Goal: Information Seeking & Learning: Check status

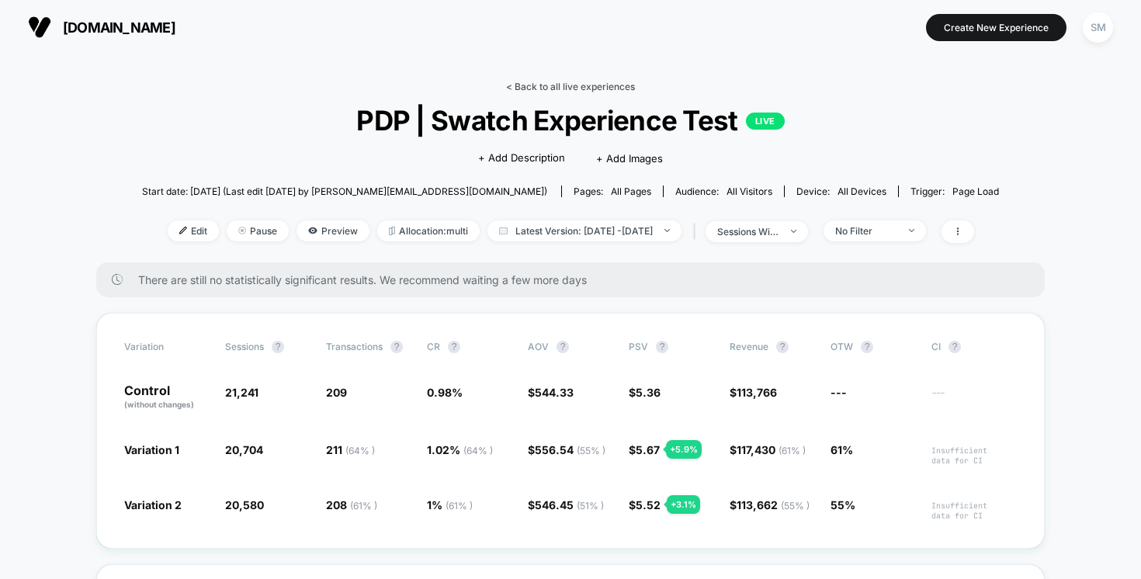
click at [573, 88] on link "< Back to all live experiences" at bounding box center [570, 87] width 129 height 12
click at [552, 88] on link "< Back to all live experiences" at bounding box center [570, 87] width 129 height 12
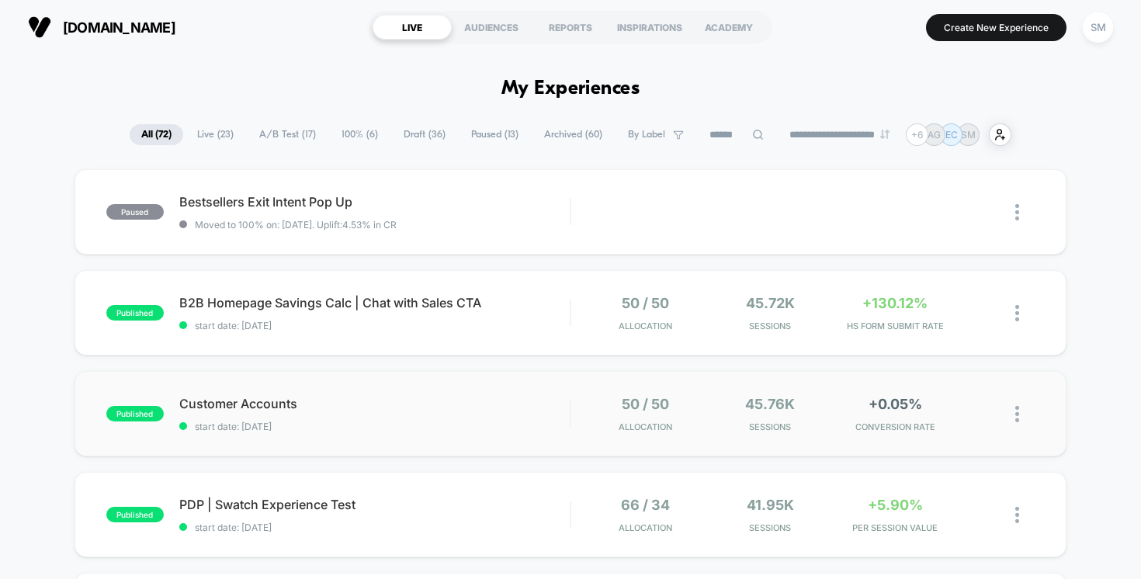
click at [503, 391] on div "published Customer Accounts start date: [DATE] 50 / 50 Allocation 45.76k Sessio…" at bounding box center [570, 413] width 992 height 85
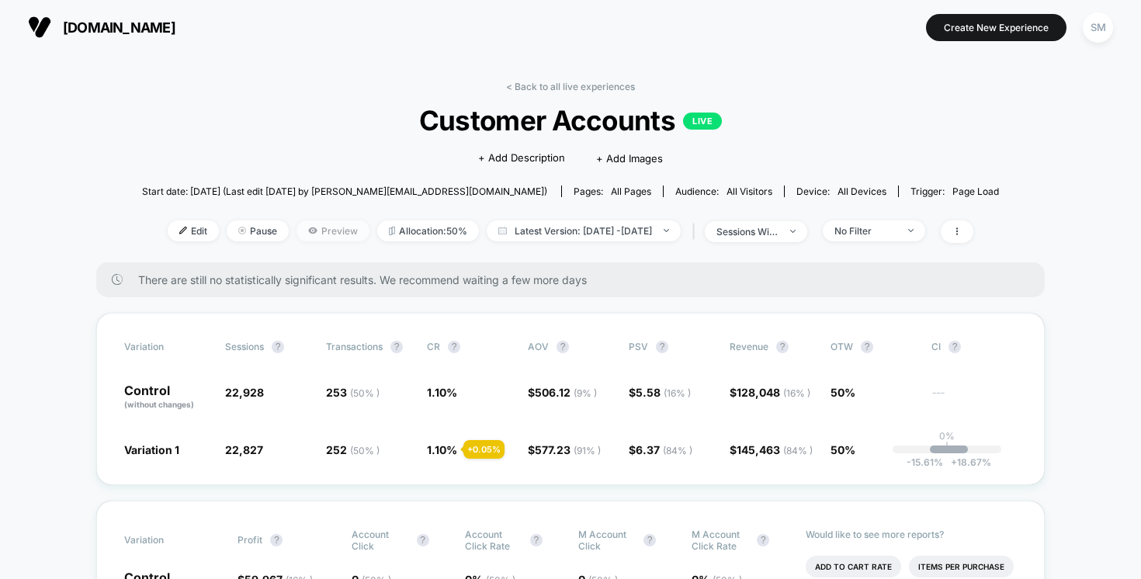
click at [307, 234] on span "Preview" at bounding box center [332, 230] width 73 height 21
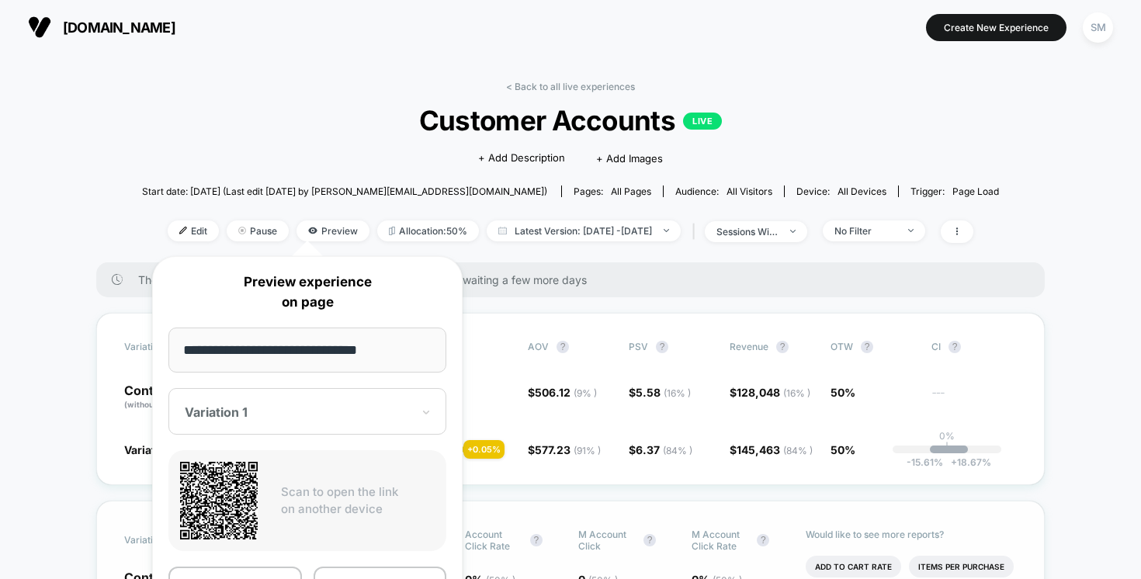
click at [546, 503] on div "Variation Profit ? Account Click ? Account Click rate ? M Account Click ? M Acc…" at bounding box center [570, 581] width 948 height 160
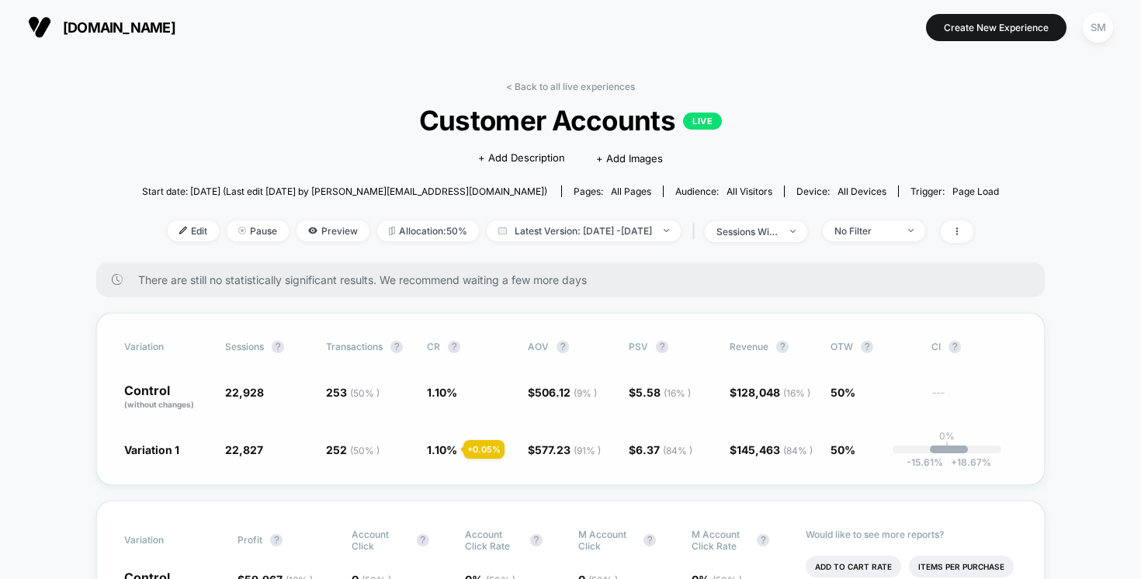
scroll to position [61, 0]
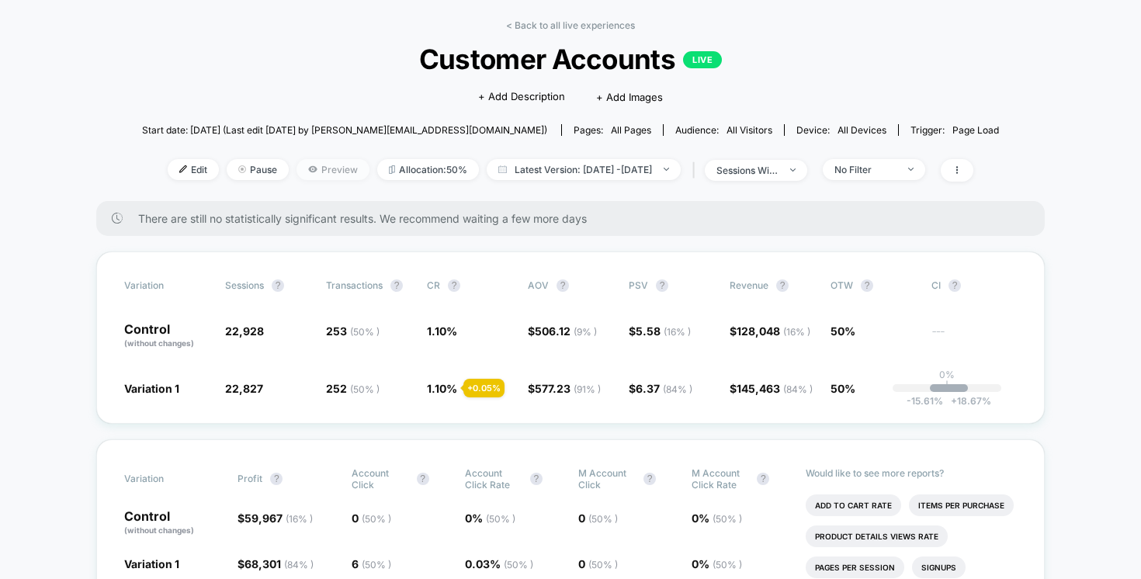
click at [315, 171] on span "Preview" at bounding box center [332, 169] width 73 height 21
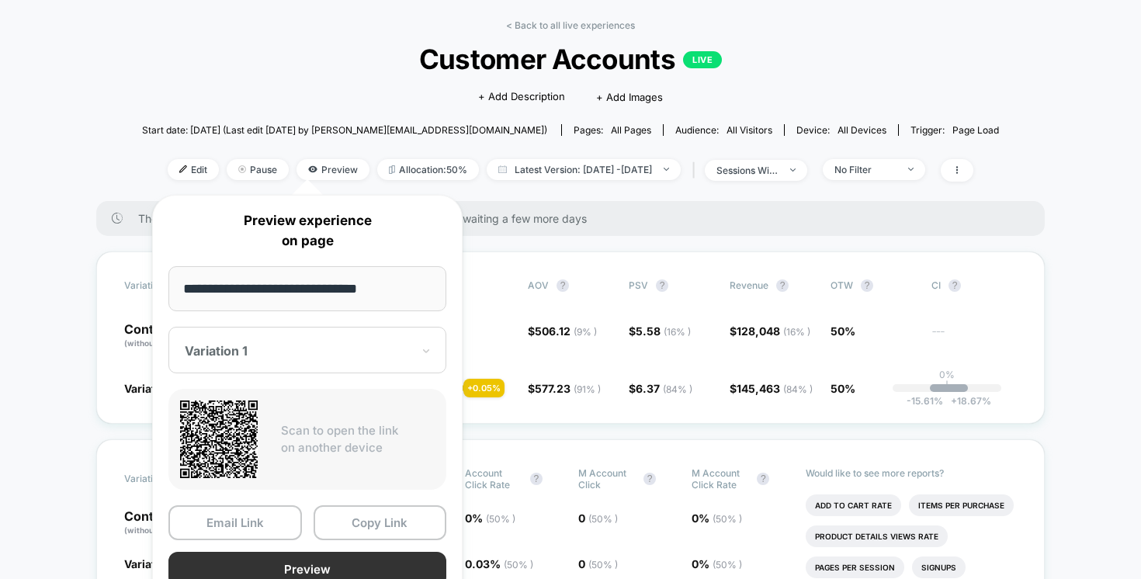
click at [371, 561] on button "Preview" at bounding box center [307, 569] width 278 height 35
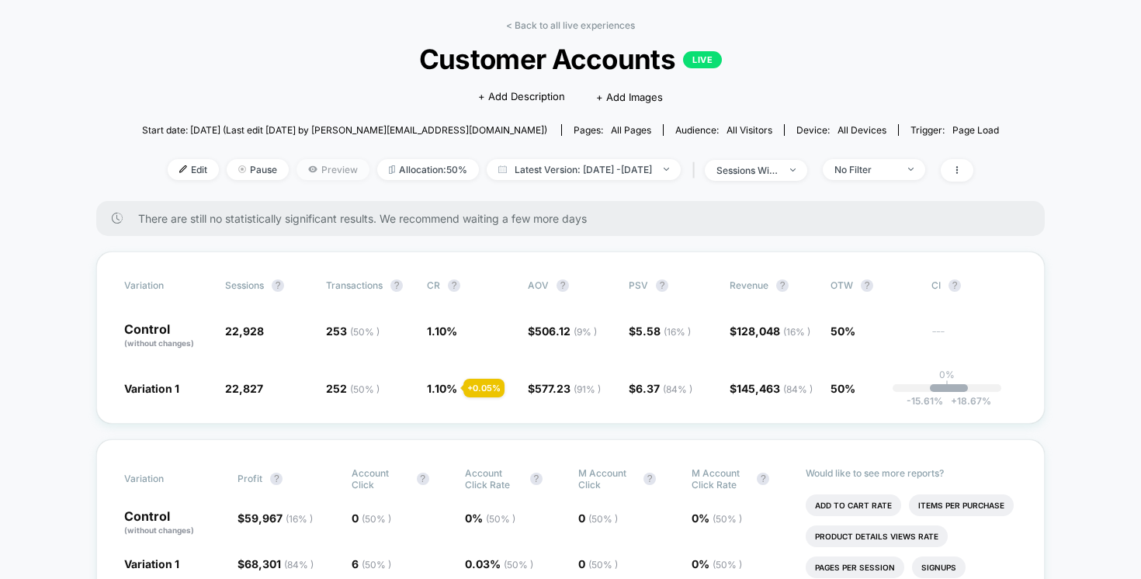
click at [301, 174] on span "Preview" at bounding box center [332, 169] width 73 height 21
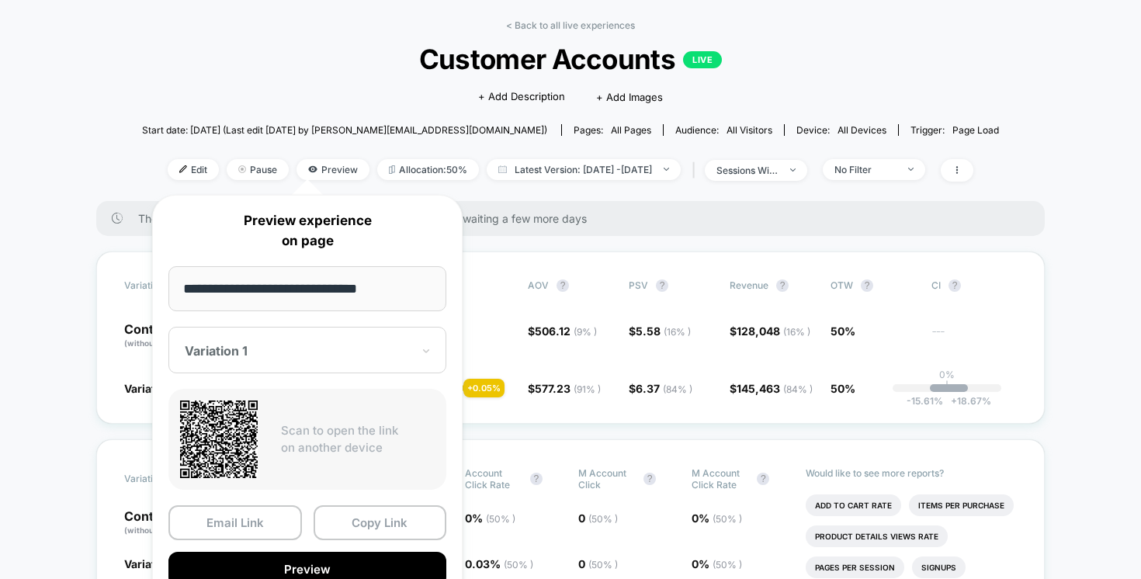
click at [248, 354] on div at bounding box center [298, 351] width 227 height 16
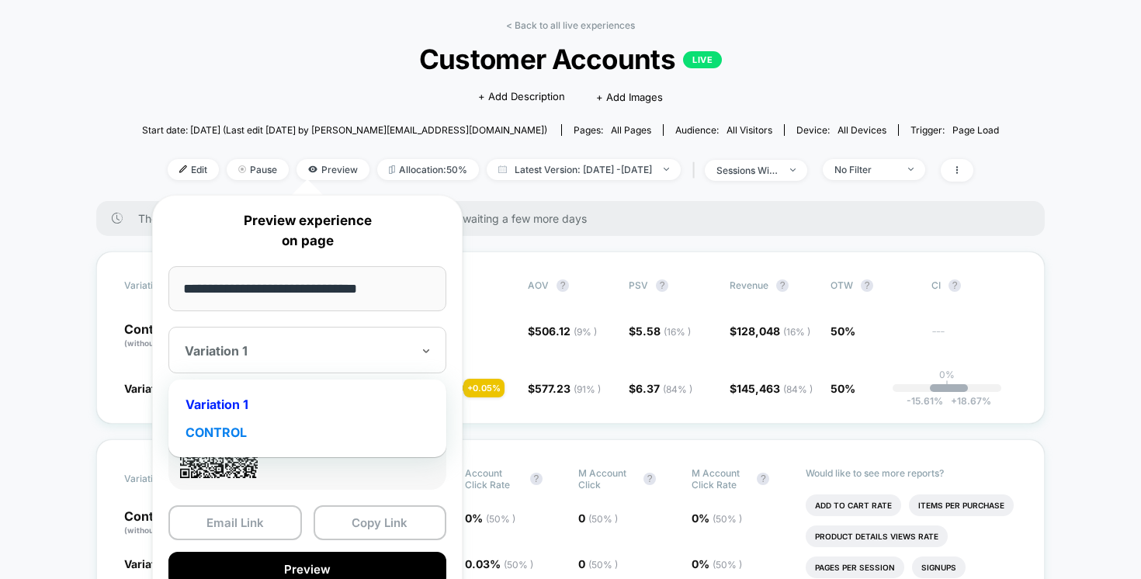
click at [248, 434] on div "CONTROL" at bounding box center [307, 432] width 262 height 28
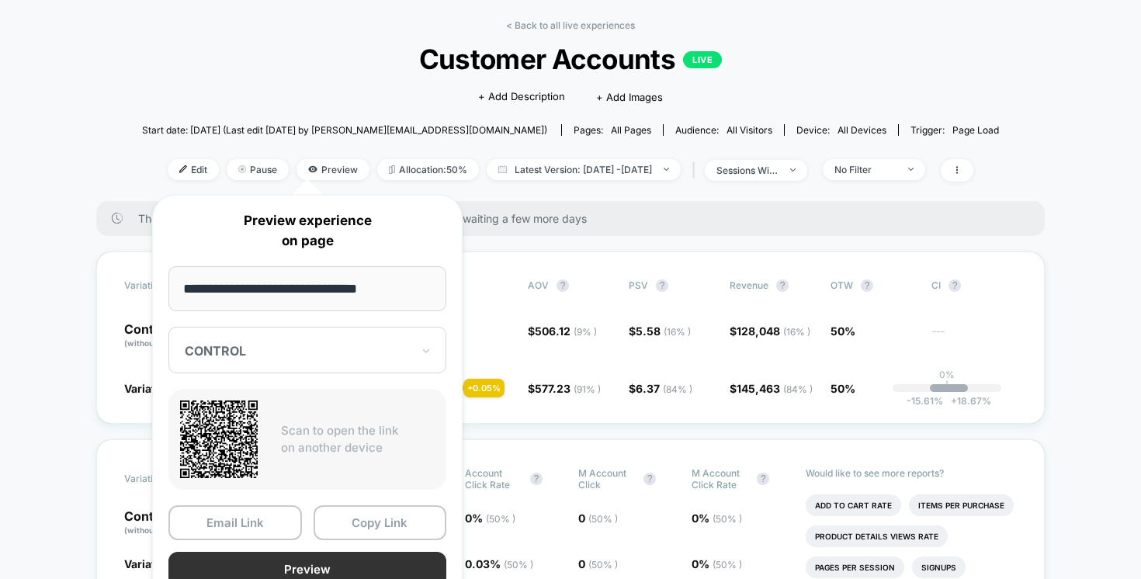
click at [309, 562] on button "Preview" at bounding box center [307, 569] width 278 height 35
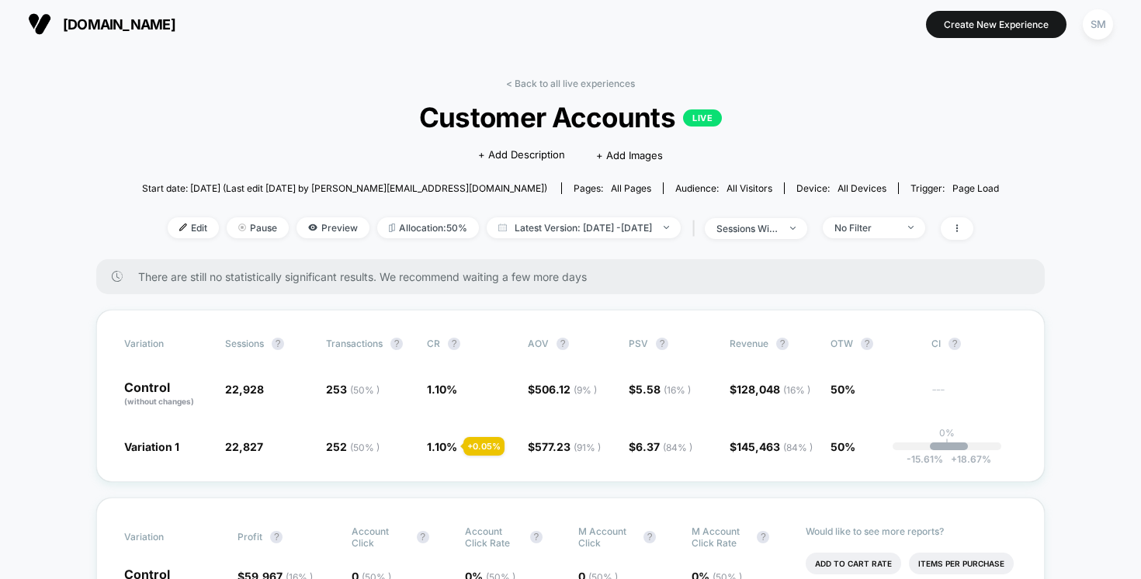
scroll to position [0, 0]
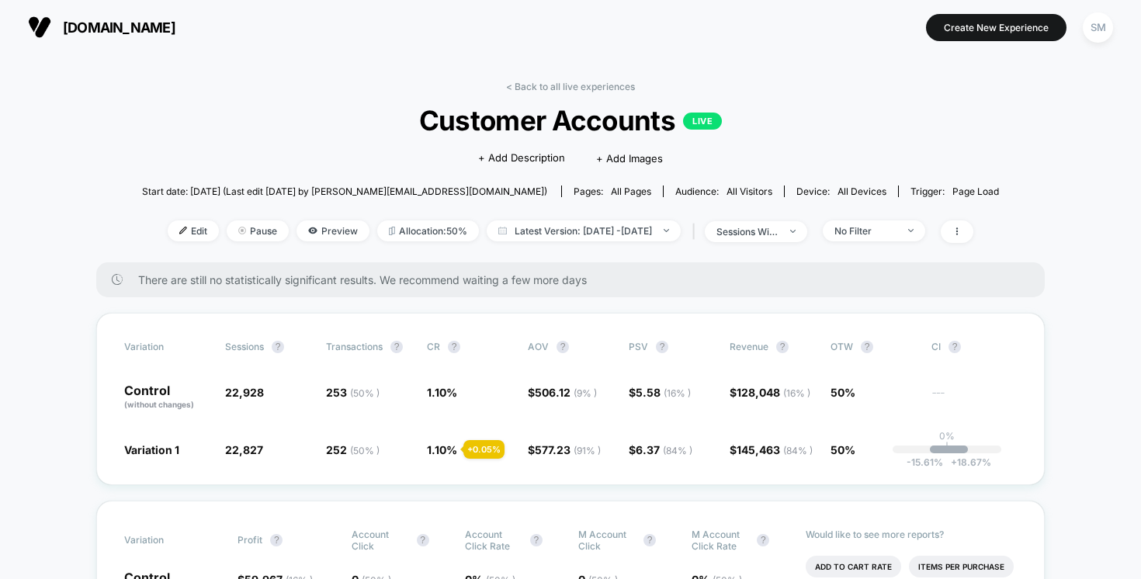
click at [587, 96] on div "< Back to all live experiences Customer Accounts LIVE Click to edit experience …" at bounding box center [570, 172] width 857 height 182
click at [551, 85] on link "< Back to all live experiences" at bounding box center [570, 87] width 129 height 12
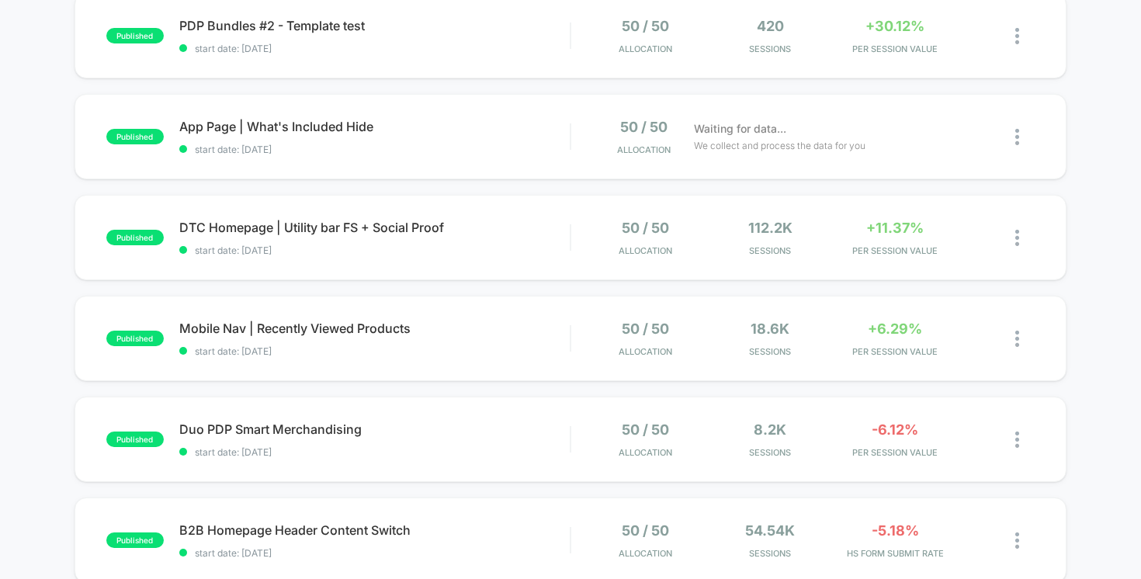
scroll to position [586, 0]
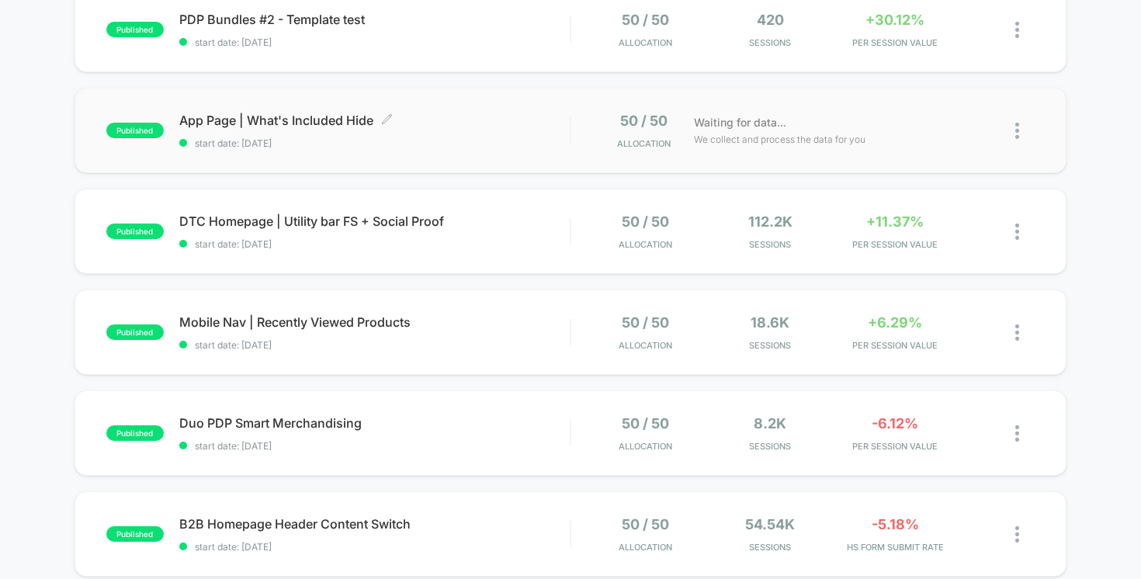
click at [386, 144] on span "start date: [DATE]" at bounding box center [374, 143] width 391 height 12
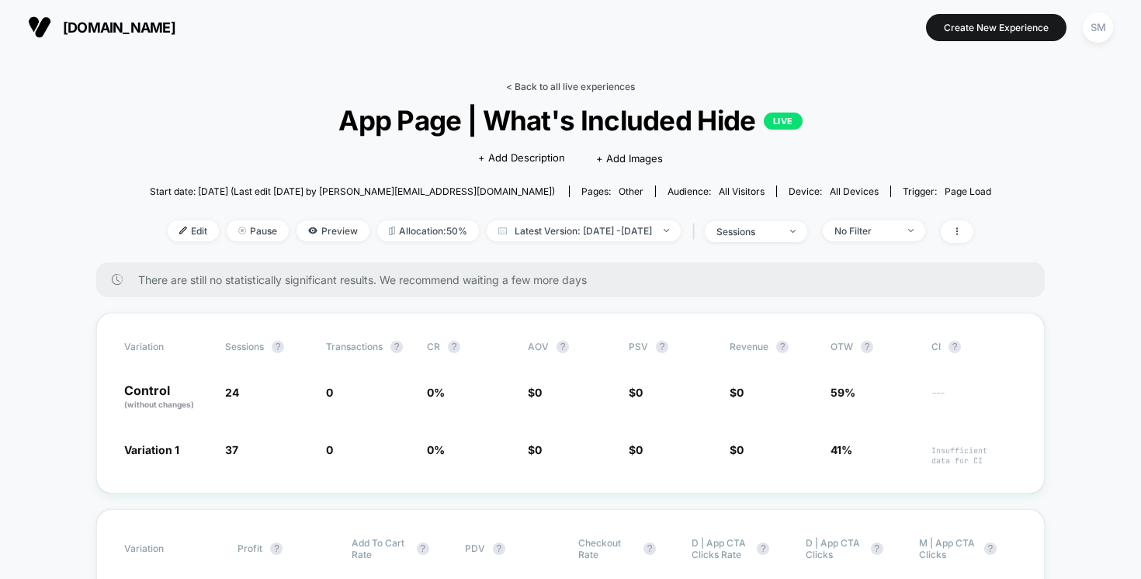
click at [615, 88] on link "< Back to all live experiences" at bounding box center [570, 87] width 129 height 12
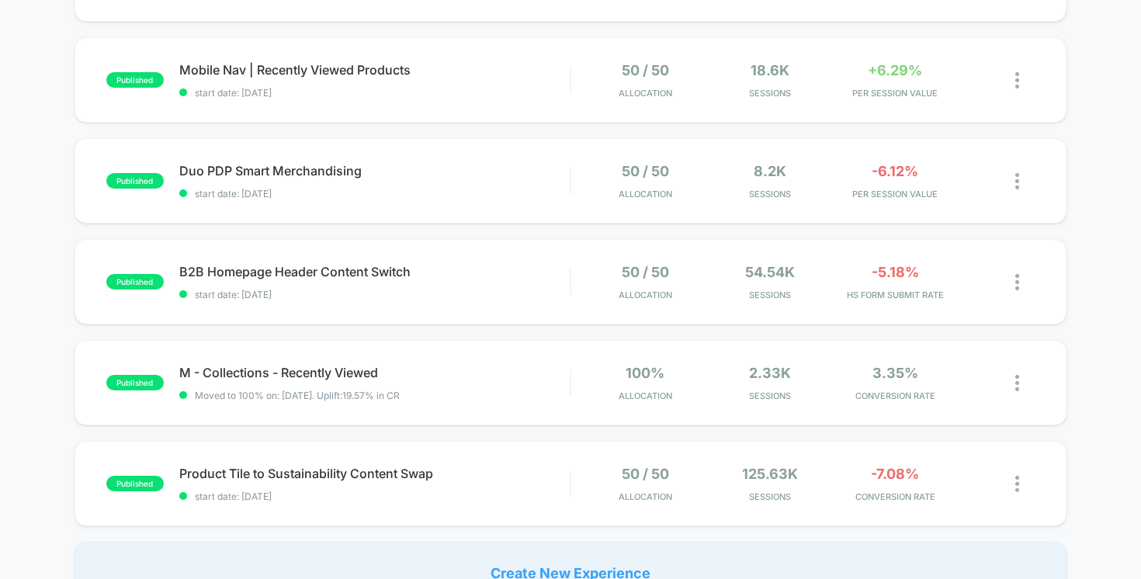
scroll to position [851, 0]
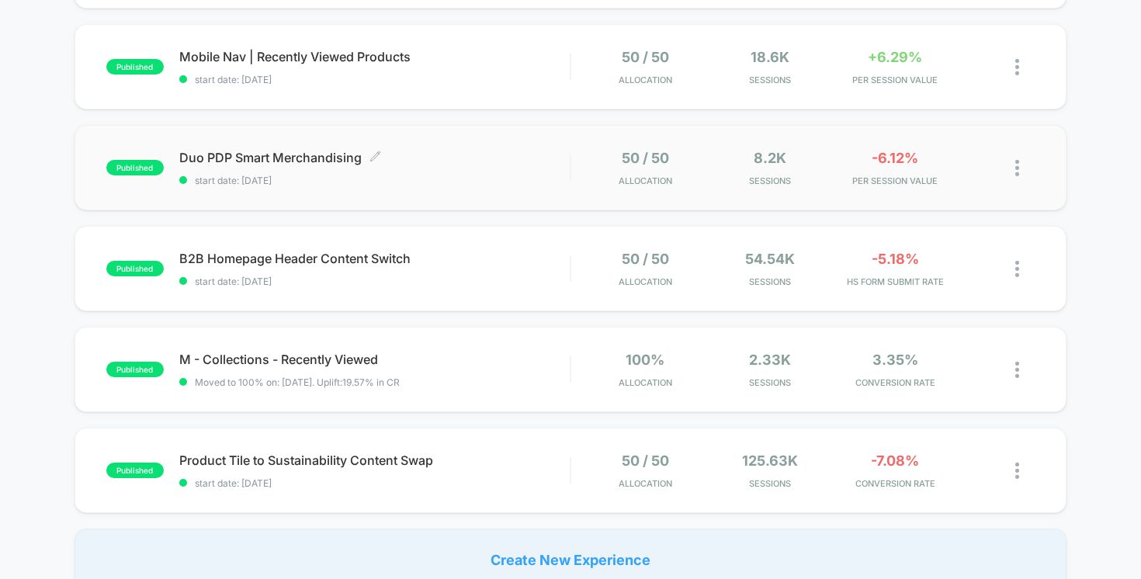
click at [514, 178] on span "start date: [DATE]" at bounding box center [374, 181] width 391 height 12
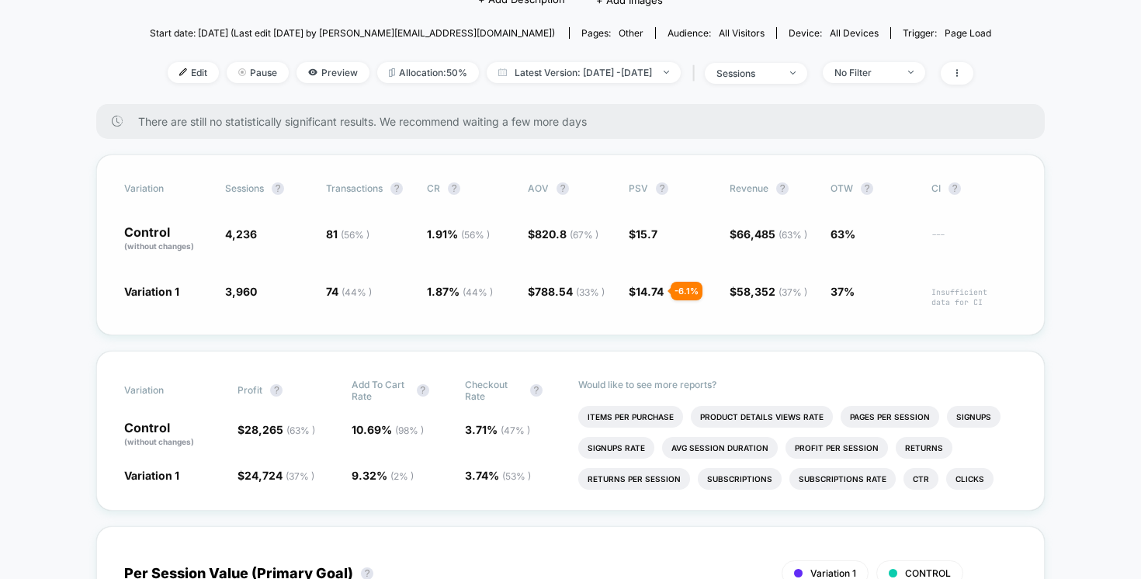
scroll to position [135, 0]
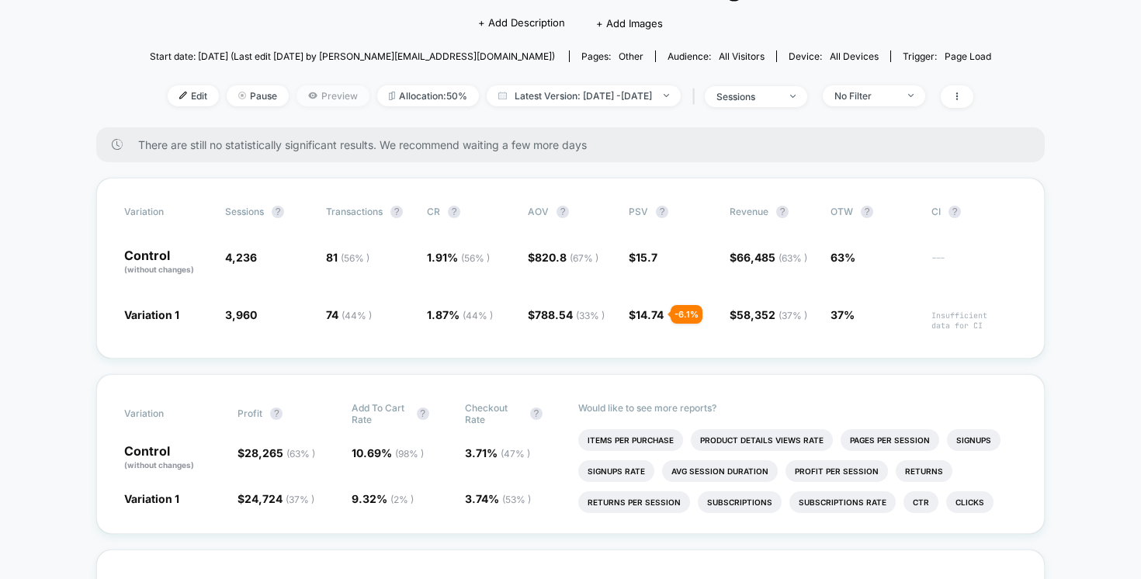
click at [316, 99] on span "Preview" at bounding box center [332, 95] width 73 height 21
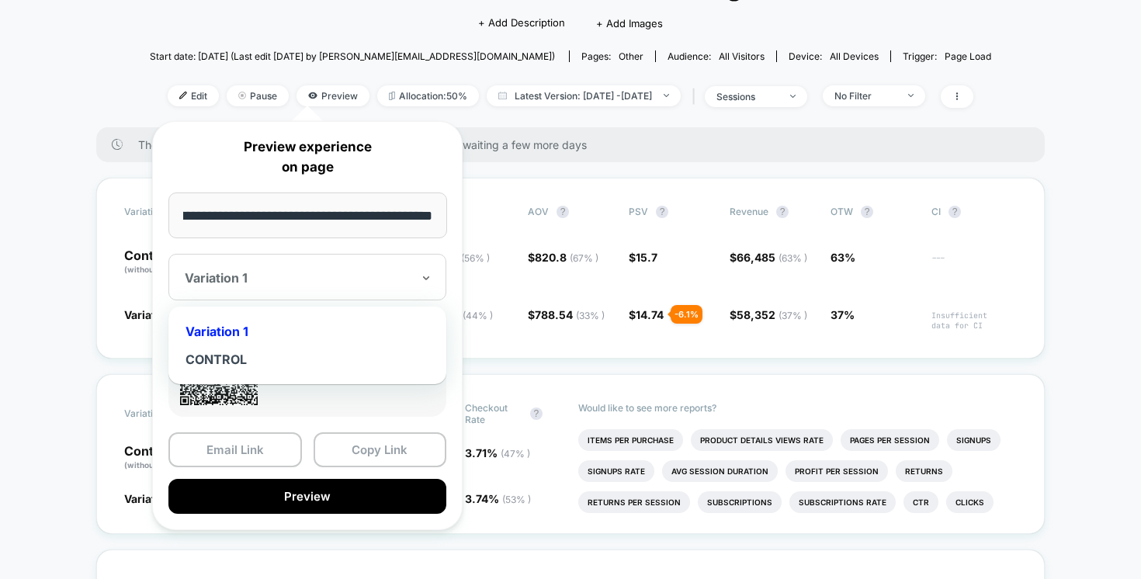
scroll to position [0, 0]
click at [296, 293] on div "Variation 1" at bounding box center [307, 277] width 278 height 47
click at [289, 358] on div "CONTROL" at bounding box center [307, 359] width 262 height 28
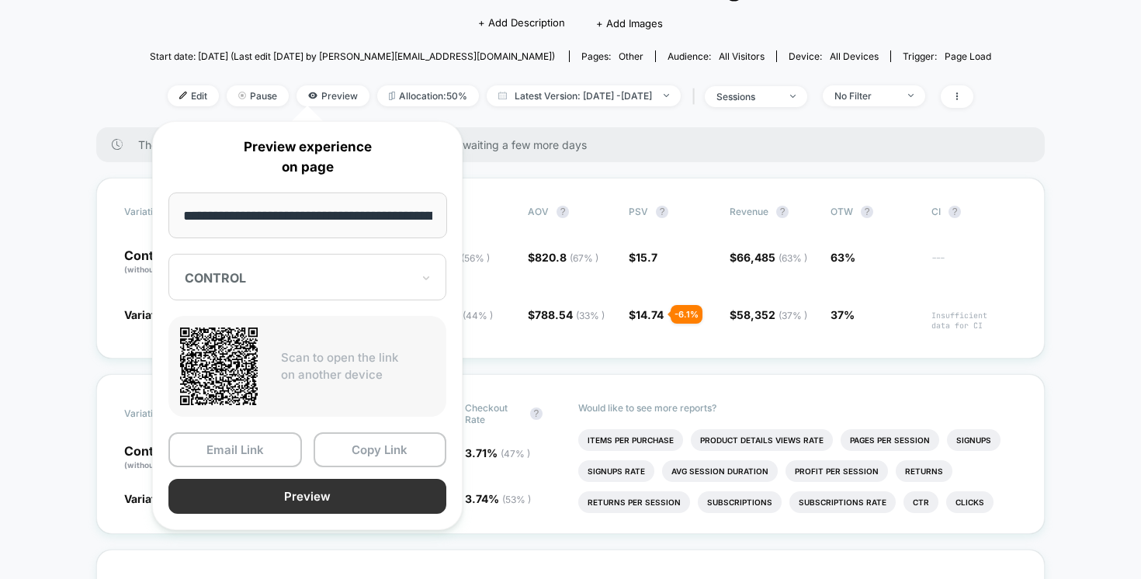
click at [299, 494] on button "Preview" at bounding box center [307, 496] width 278 height 35
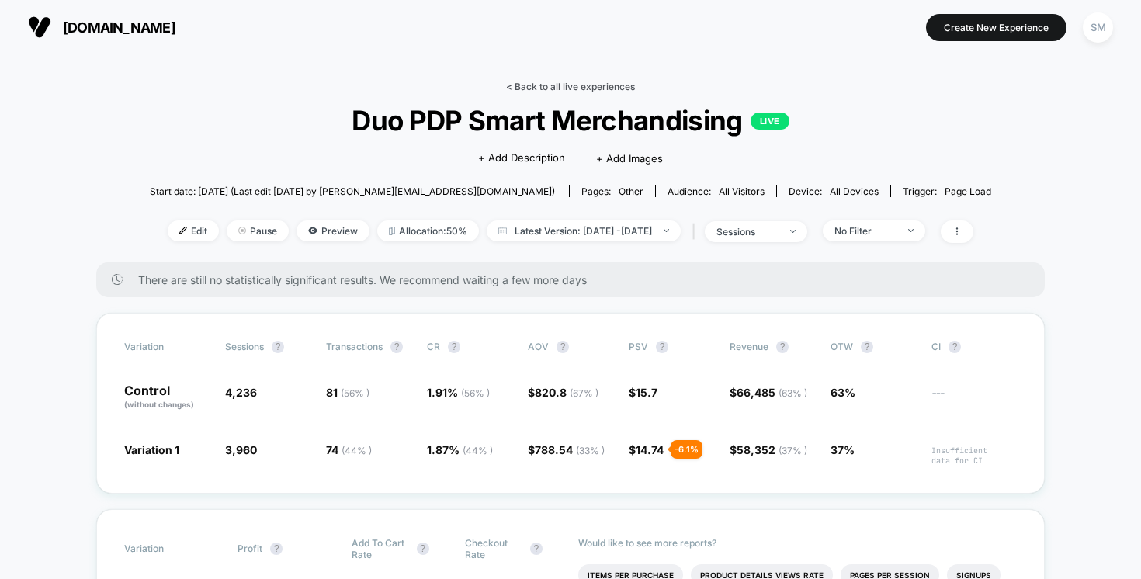
click at [527, 87] on link "< Back to all live experiences" at bounding box center [570, 87] width 129 height 12
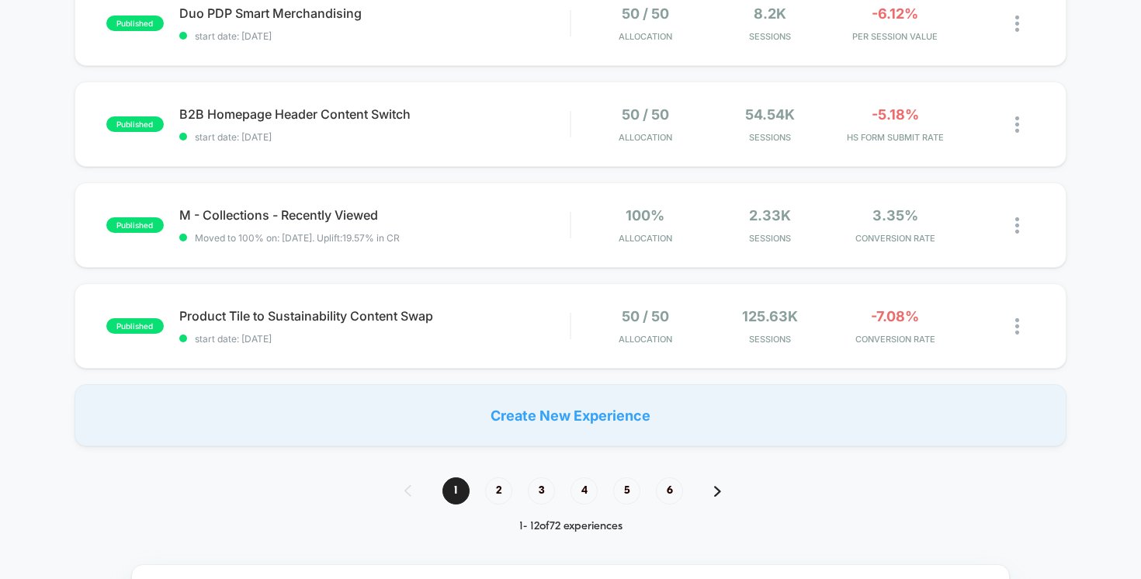
scroll to position [1030, 0]
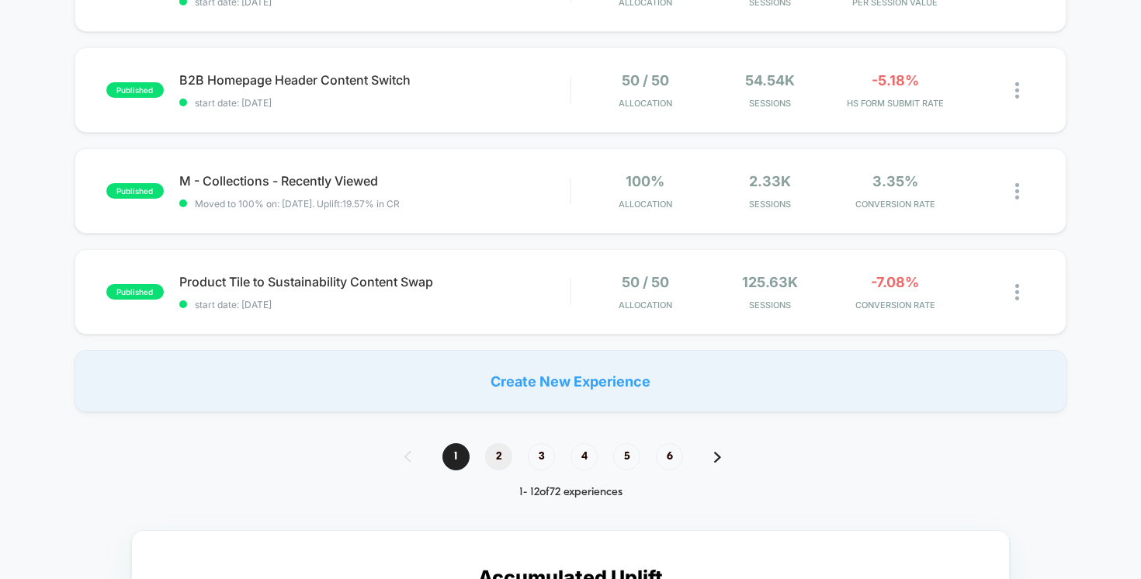
click at [504, 455] on span "2" at bounding box center [498, 456] width 27 height 27
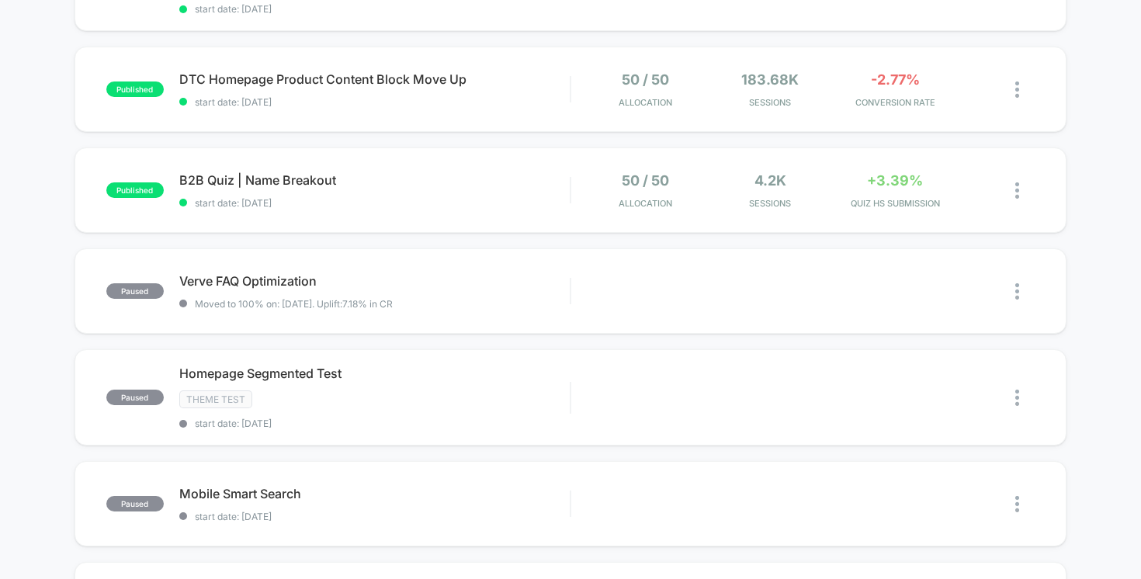
scroll to position [0, 0]
